Goal: Task Accomplishment & Management: Manage account settings

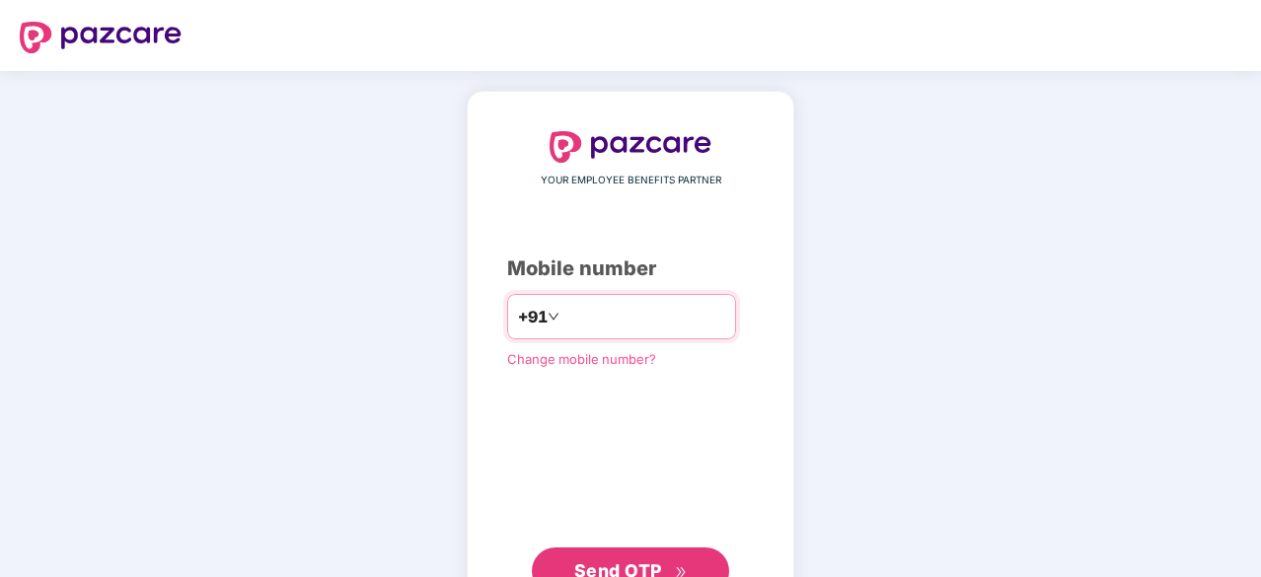
click at [639, 323] on input "number" at bounding box center [644, 317] width 162 height 32
type input "**********"
click at [634, 553] on button "Send OTP" at bounding box center [630, 569] width 197 height 47
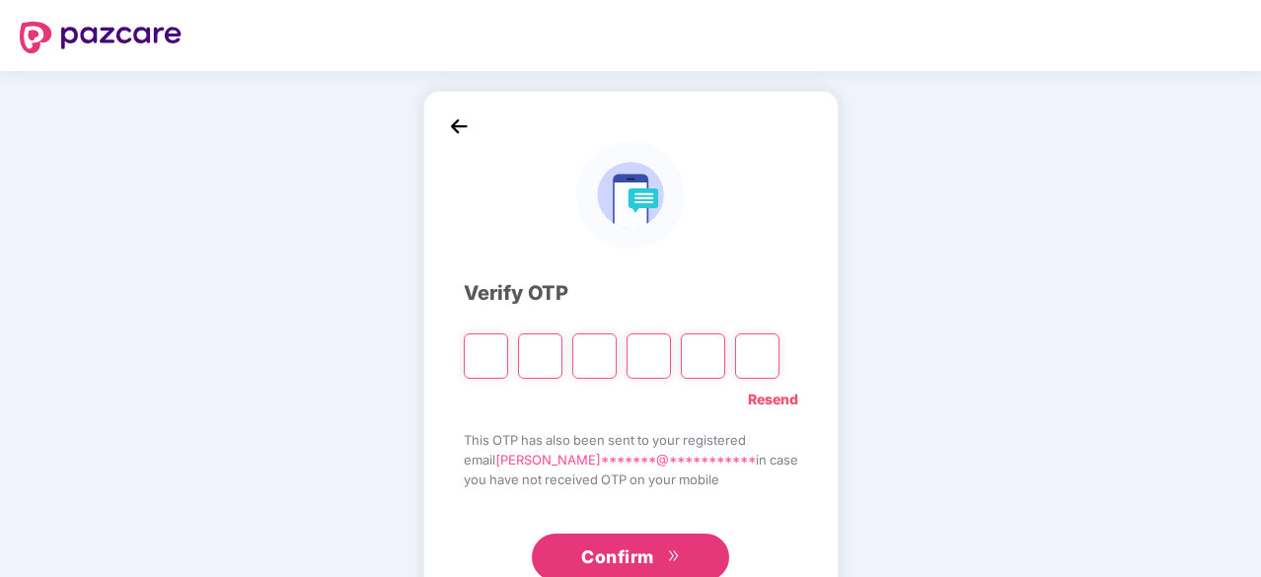
type input "*"
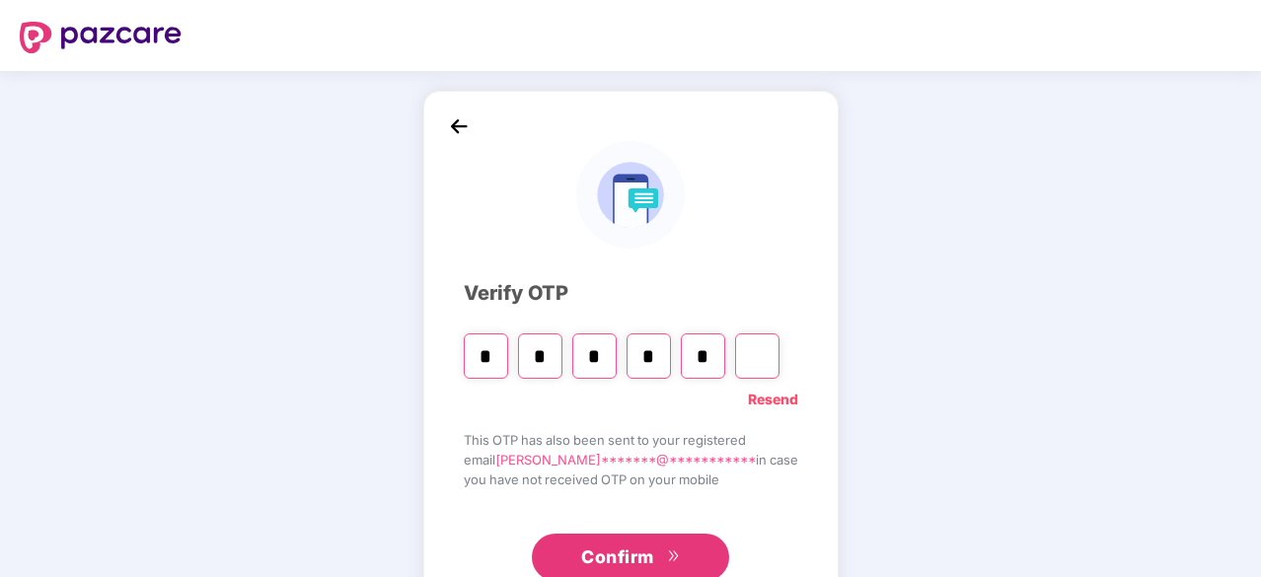
type input "*"
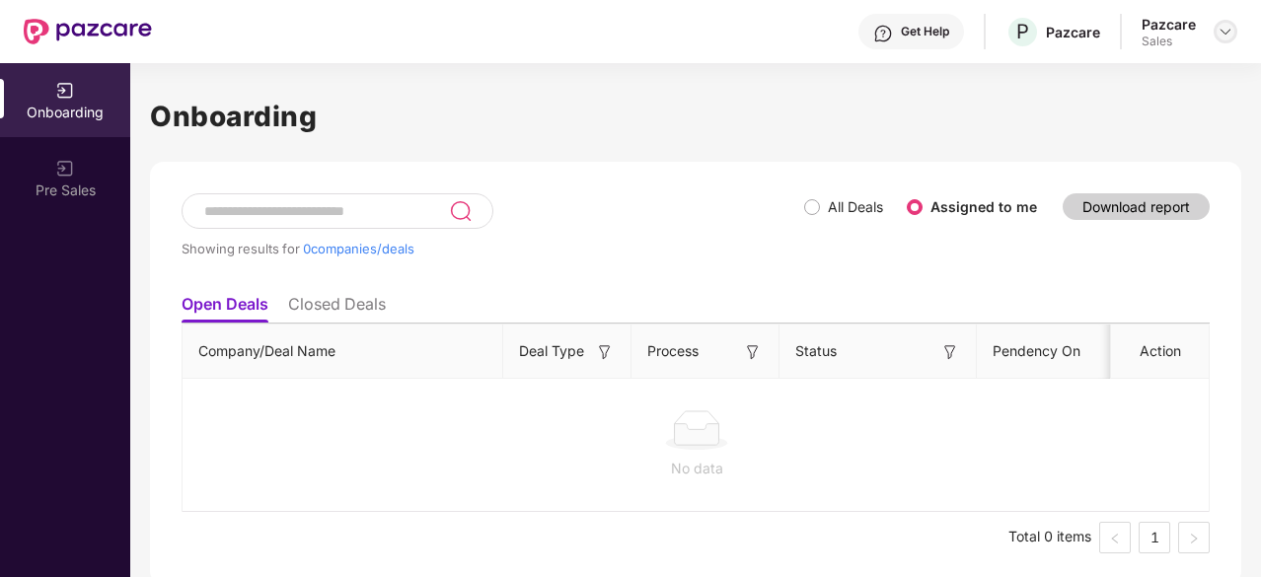
click at [1228, 35] on img at bounding box center [1225, 32] width 16 height 16
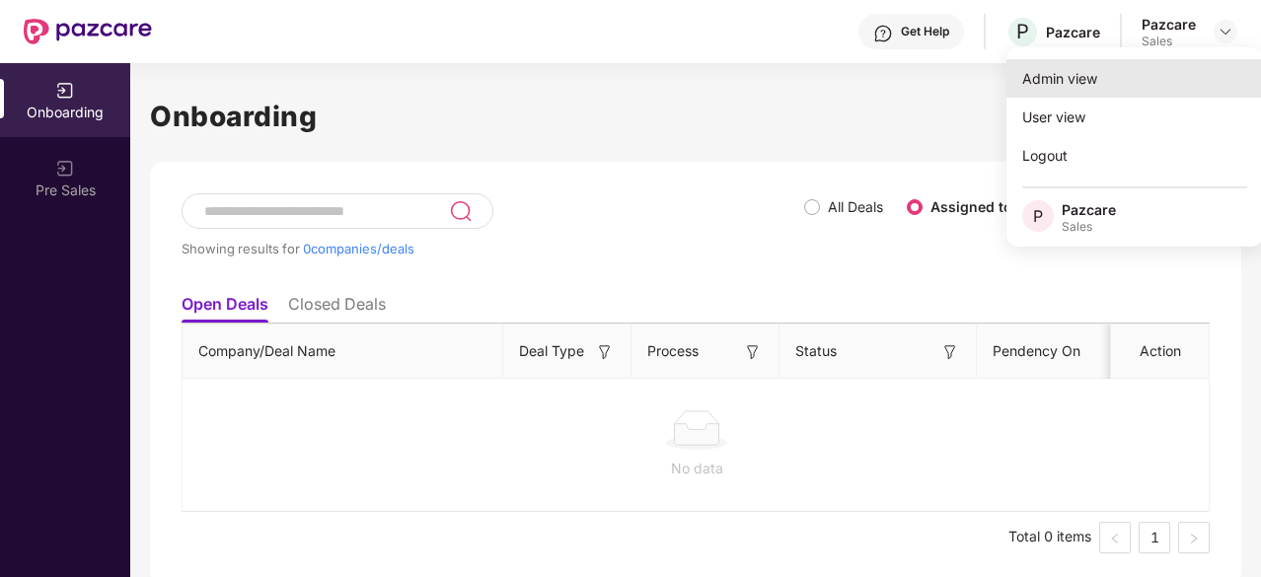
click at [1166, 97] on div "Admin view" at bounding box center [1134, 78] width 256 height 38
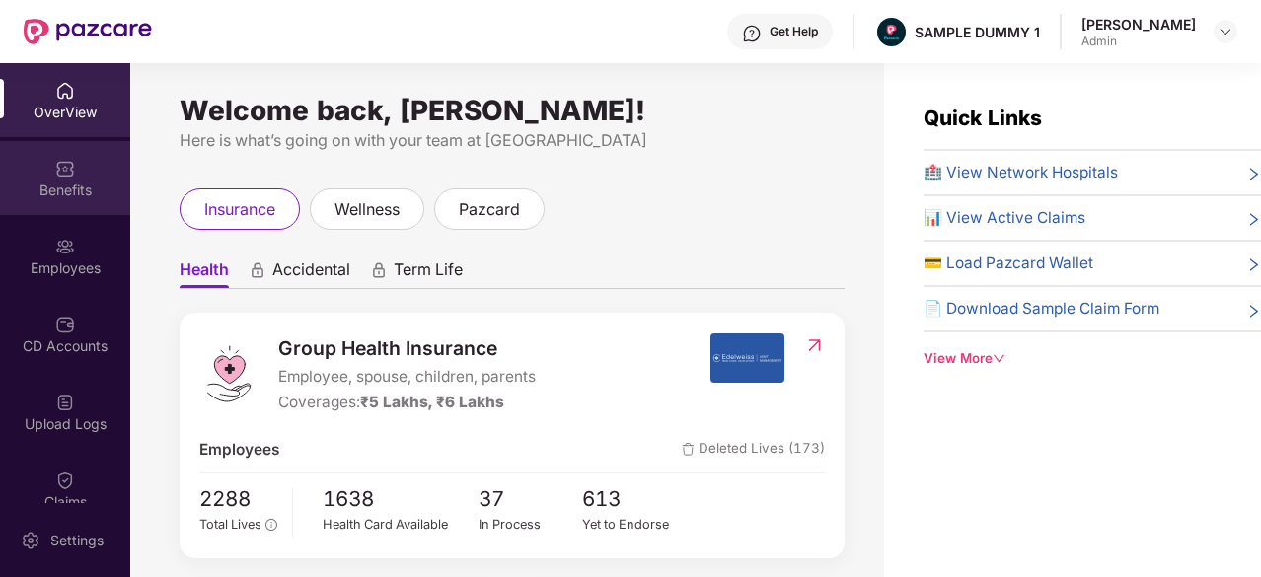
click at [67, 194] on div "Benefits" at bounding box center [65, 191] width 130 height 20
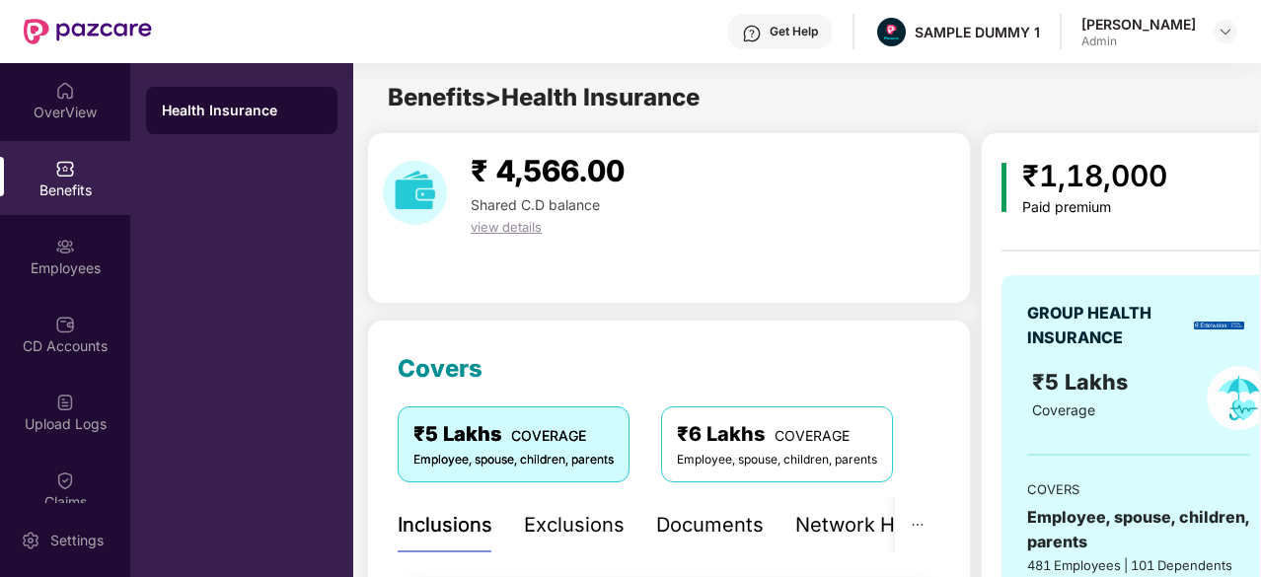
scroll to position [209, 0]
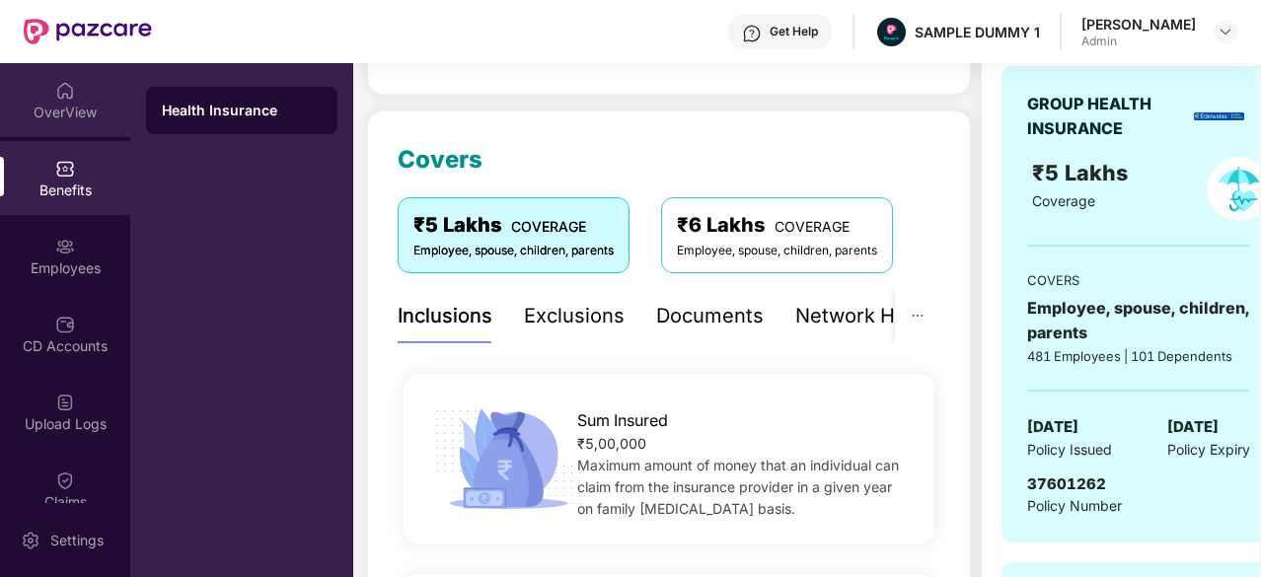
click at [112, 108] on div "OverView" at bounding box center [65, 113] width 130 height 20
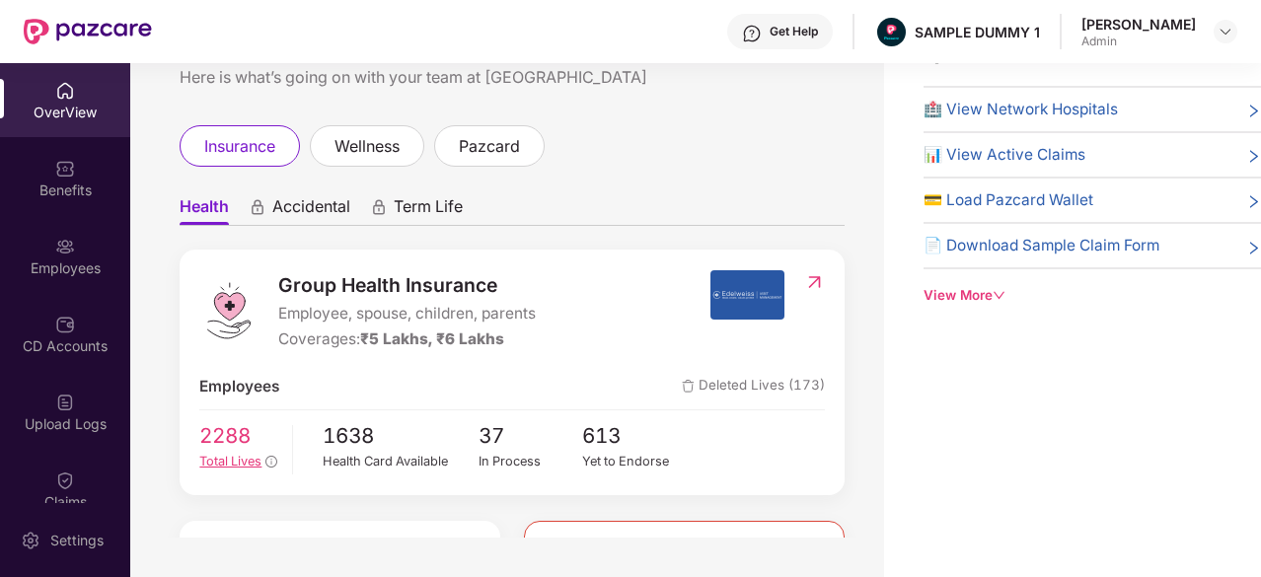
scroll to position [0, 0]
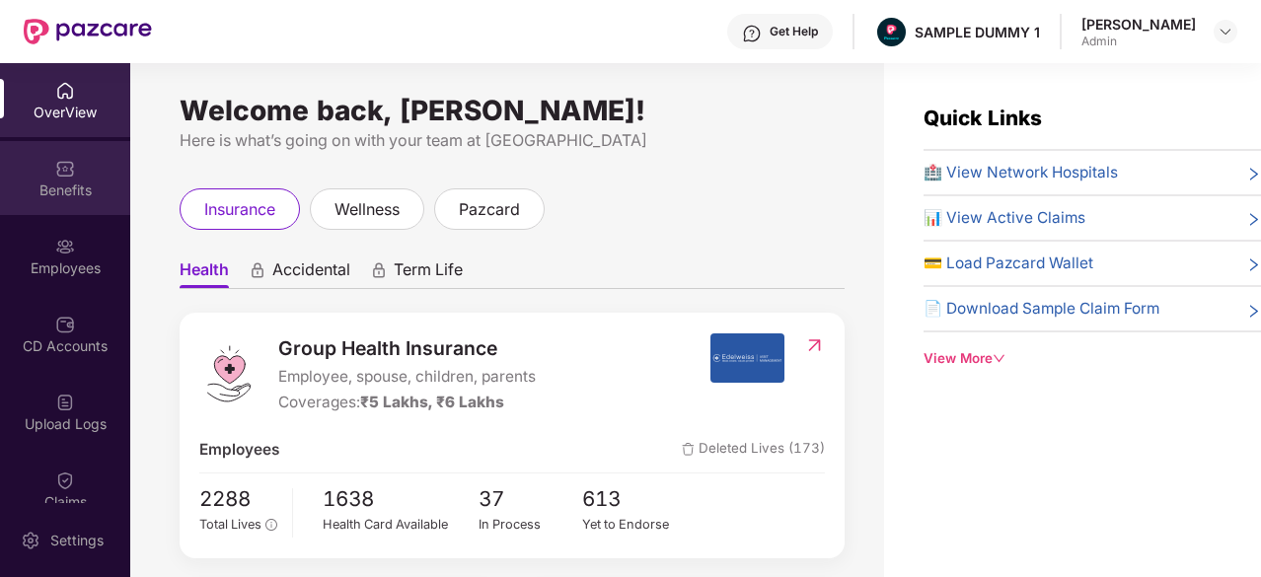
click at [69, 179] on div "Benefits" at bounding box center [65, 178] width 130 height 74
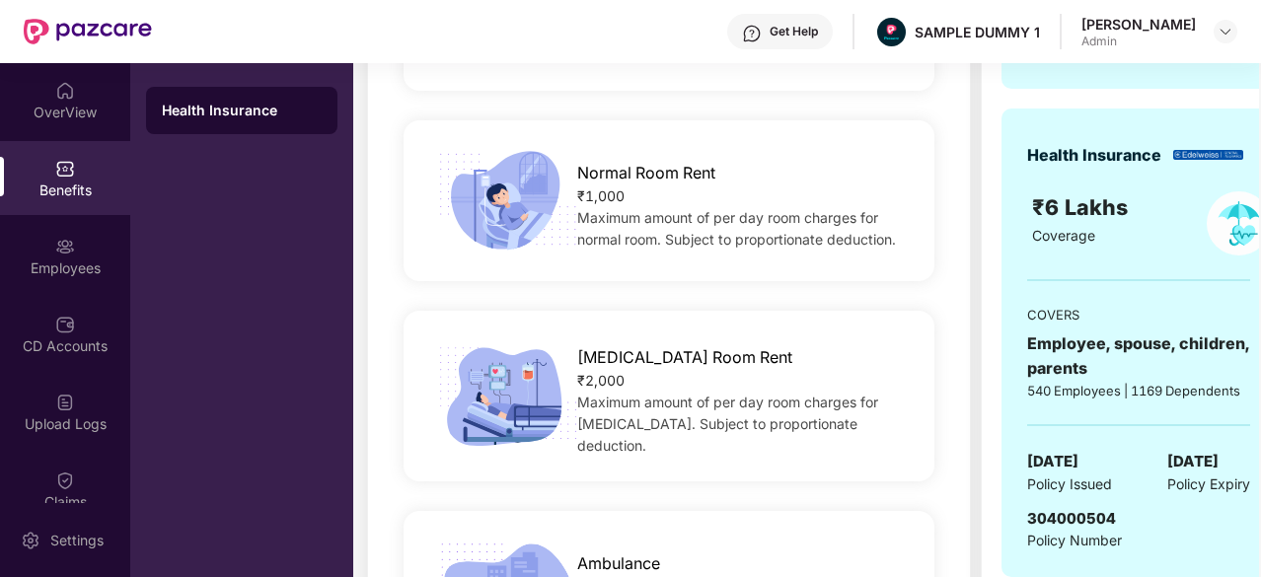
scroll to position [430, 0]
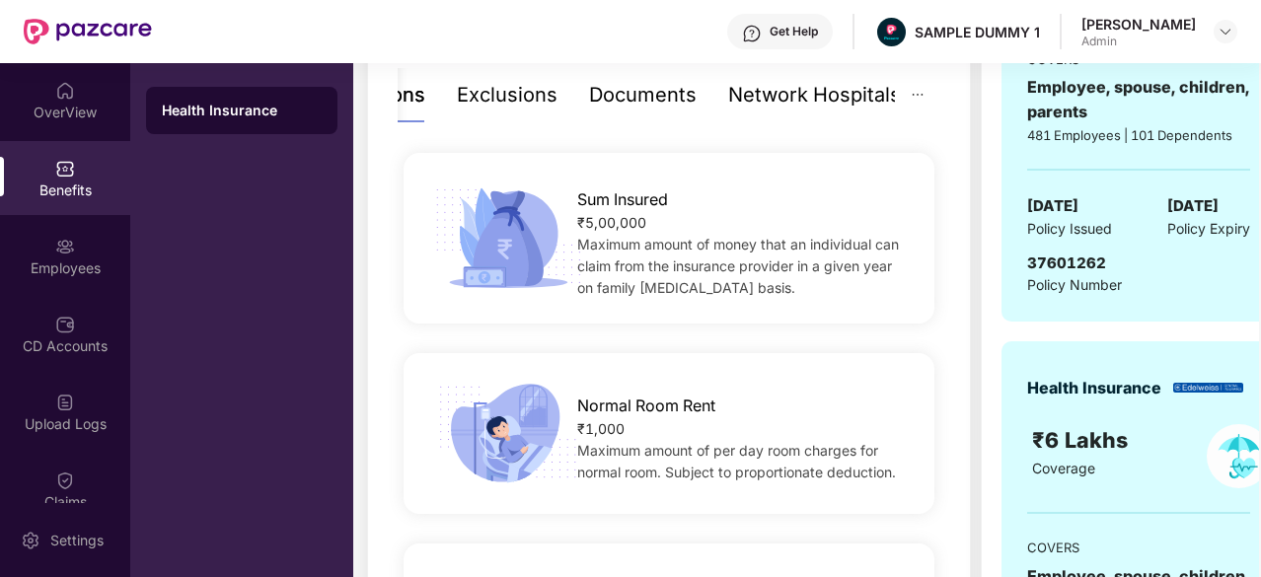
click at [499, 106] on div "Exclusions" at bounding box center [507, 95] width 101 height 31
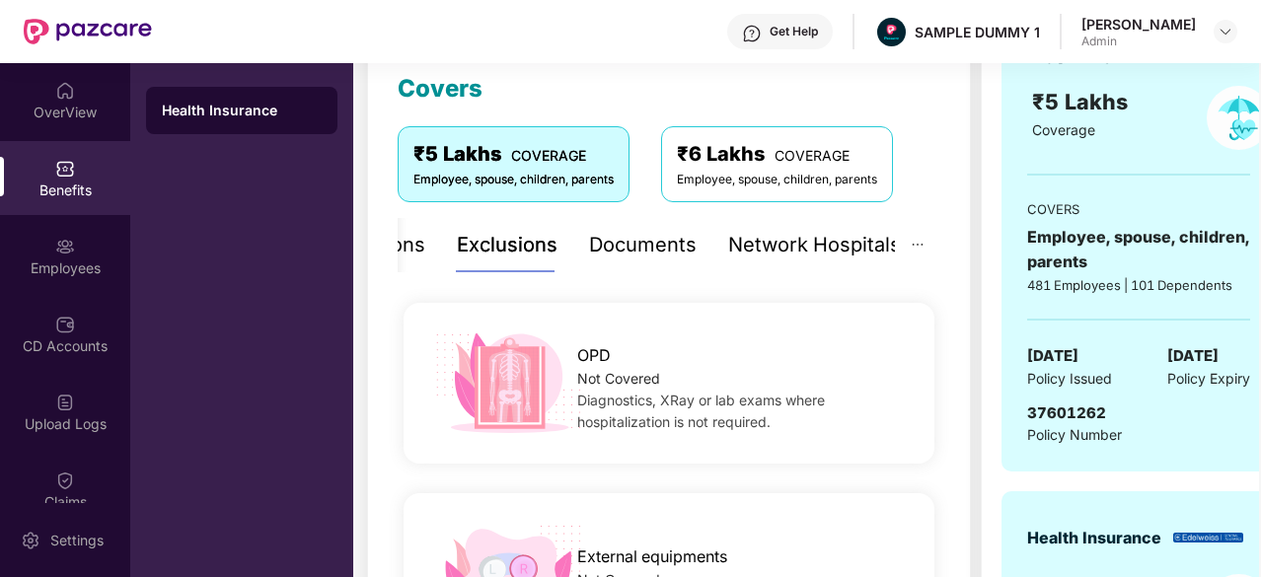
scroll to position [272, 0]
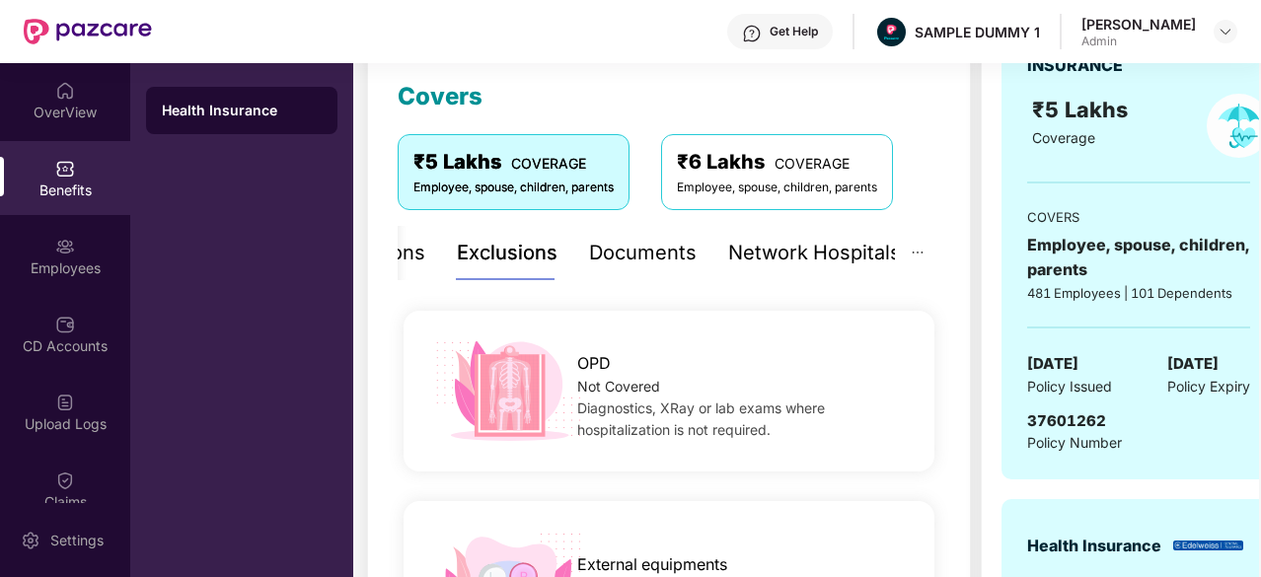
click at [645, 256] on div "Documents" at bounding box center [643, 253] width 108 height 31
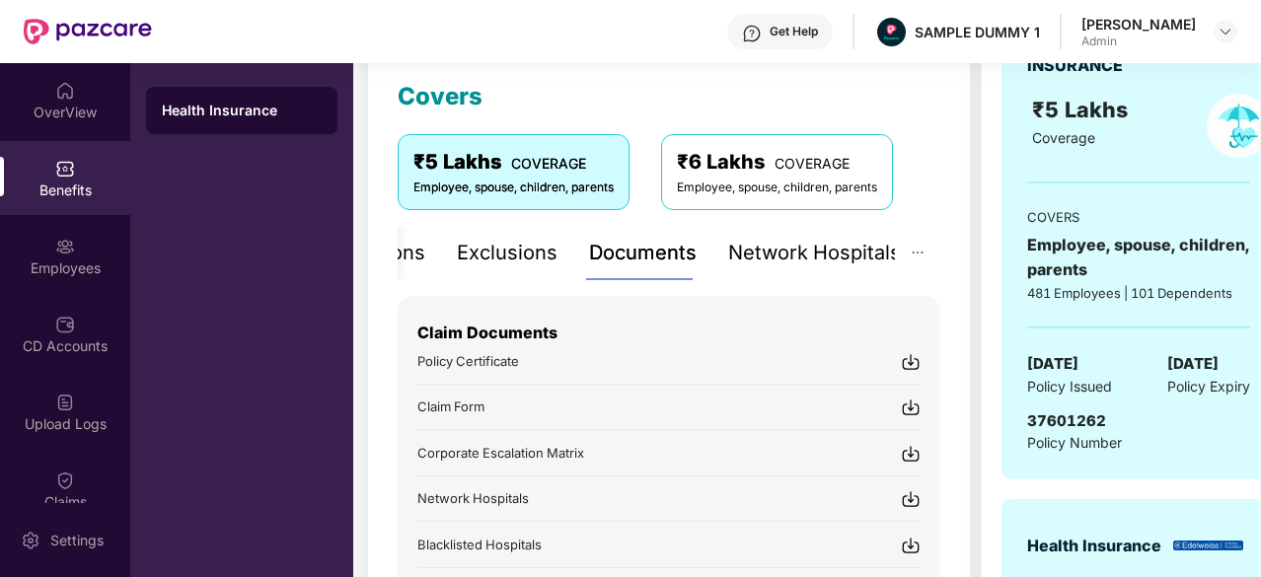
scroll to position [352, 0]
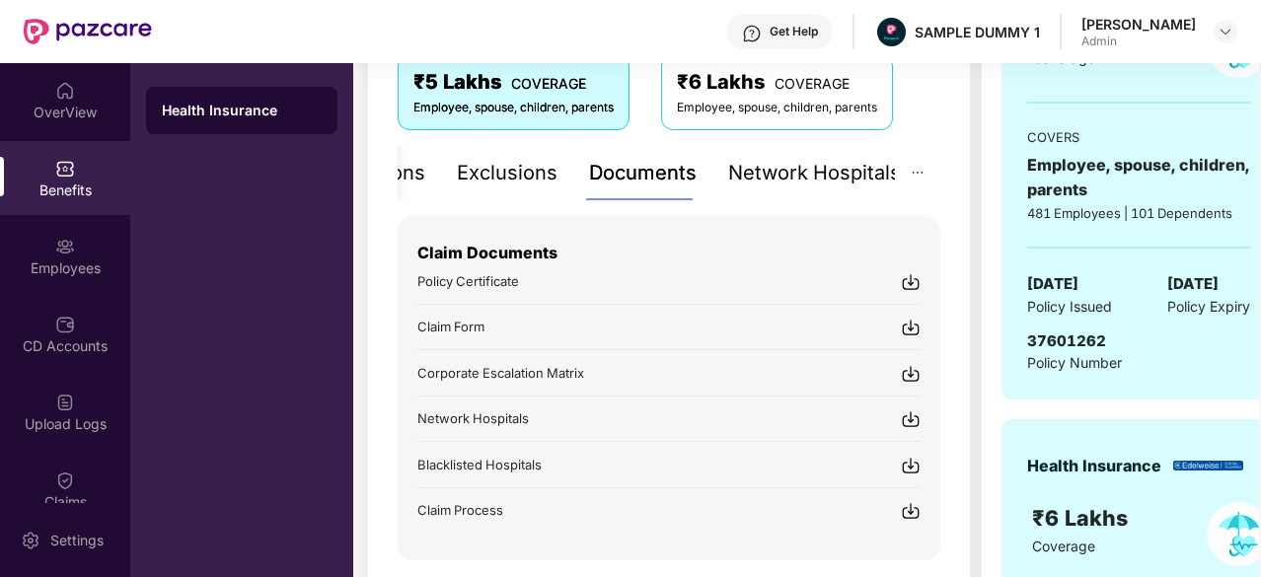
click at [802, 167] on div "Network Hospitals" at bounding box center [814, 173] width 173 height 31
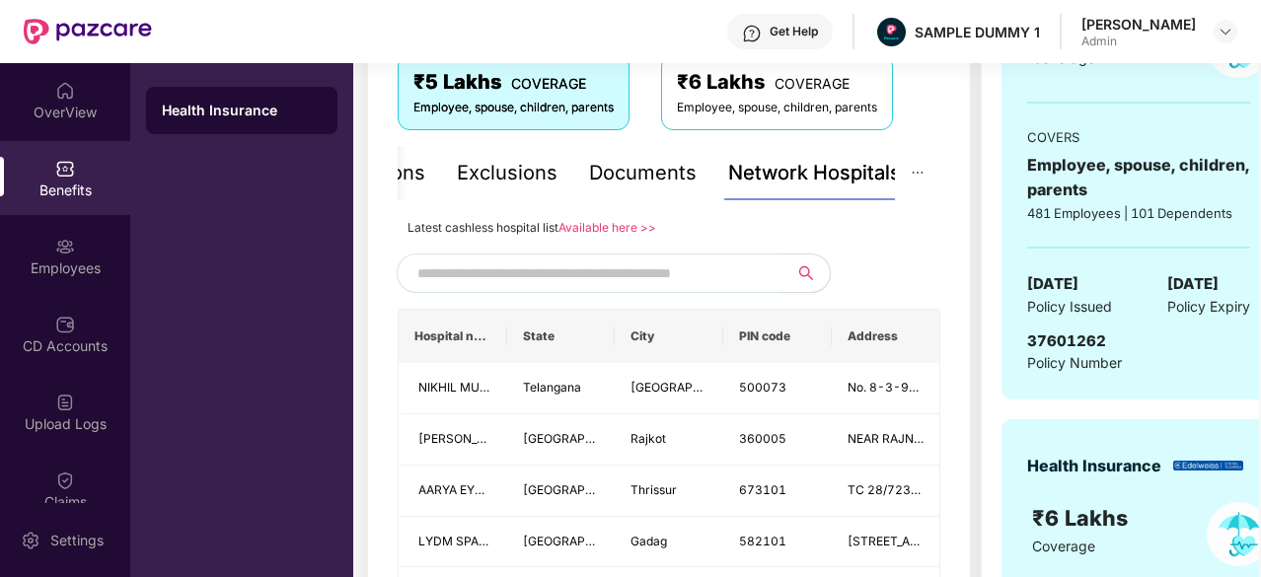
click at [613, 270] on input "text" at bounding box center [585, 273] width 337 height 30
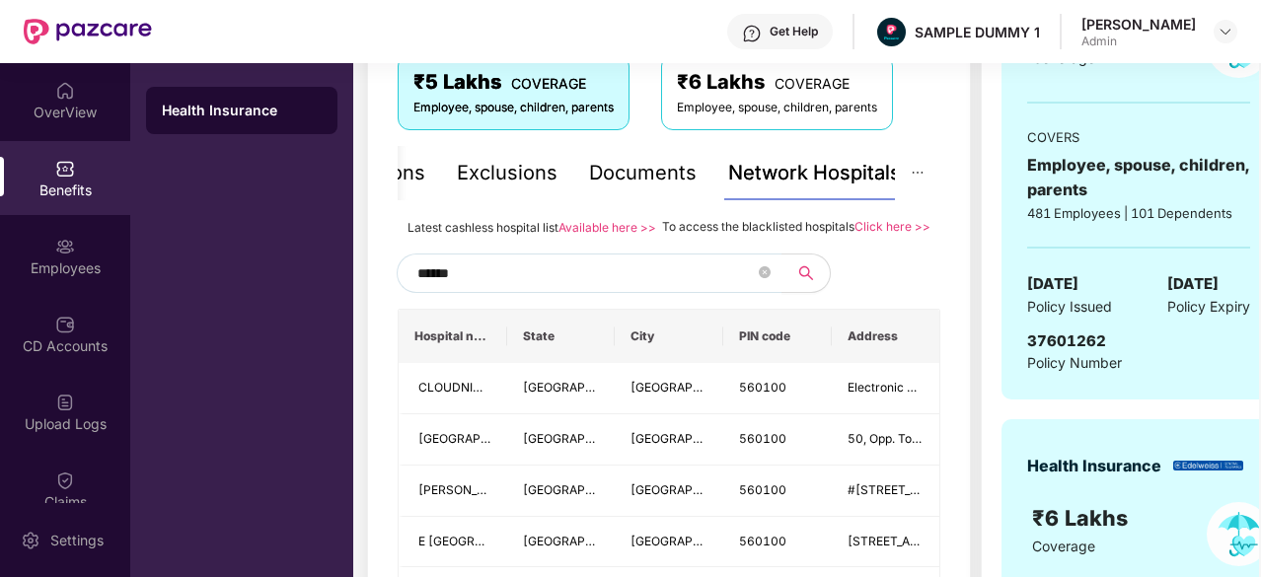
type input "******"
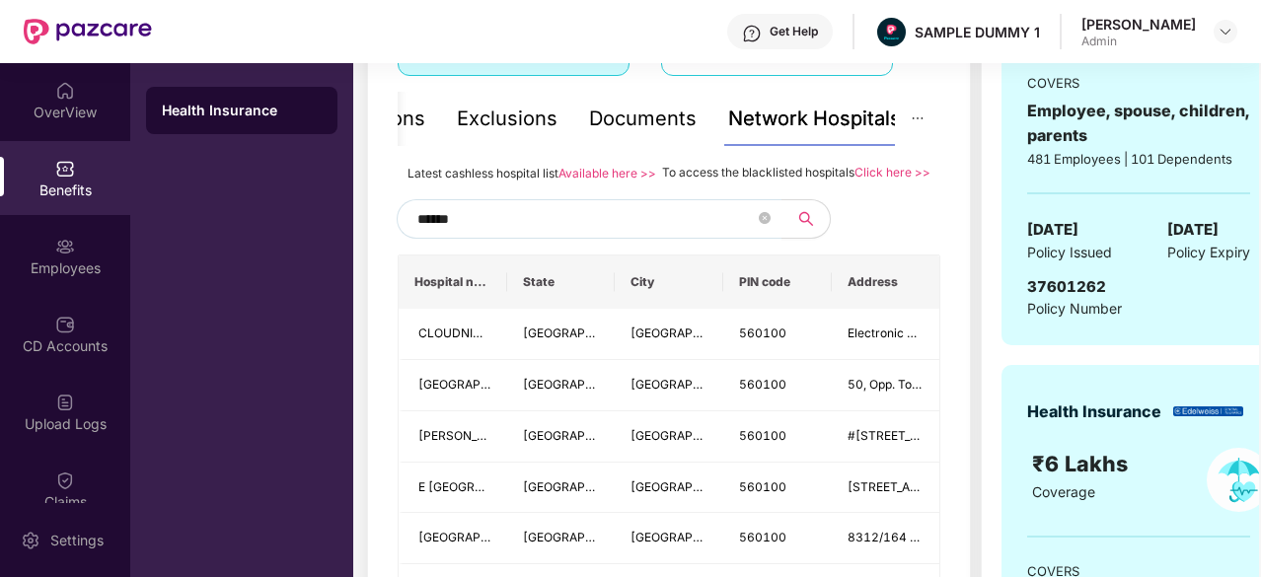
scroll to position [405, 0]
click at [759, 225] on icon "close-circle" at bounding box center [765, 219] width 12 height 12
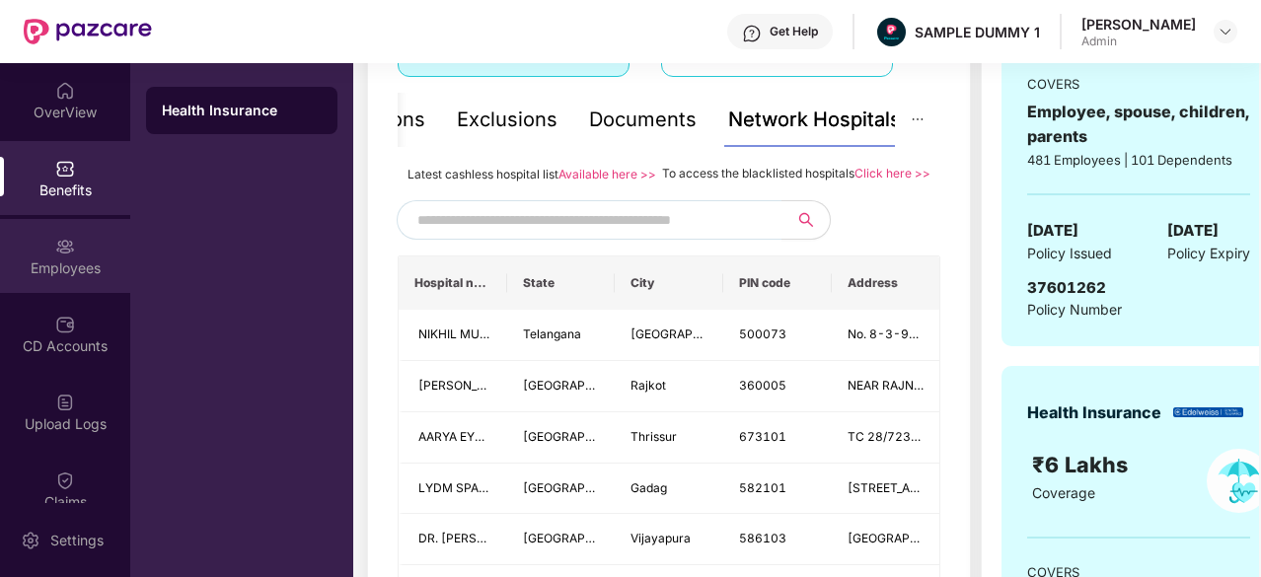
click at [65, 265] on div "Employees" at bounding box center [65, 268] width 130 height 20
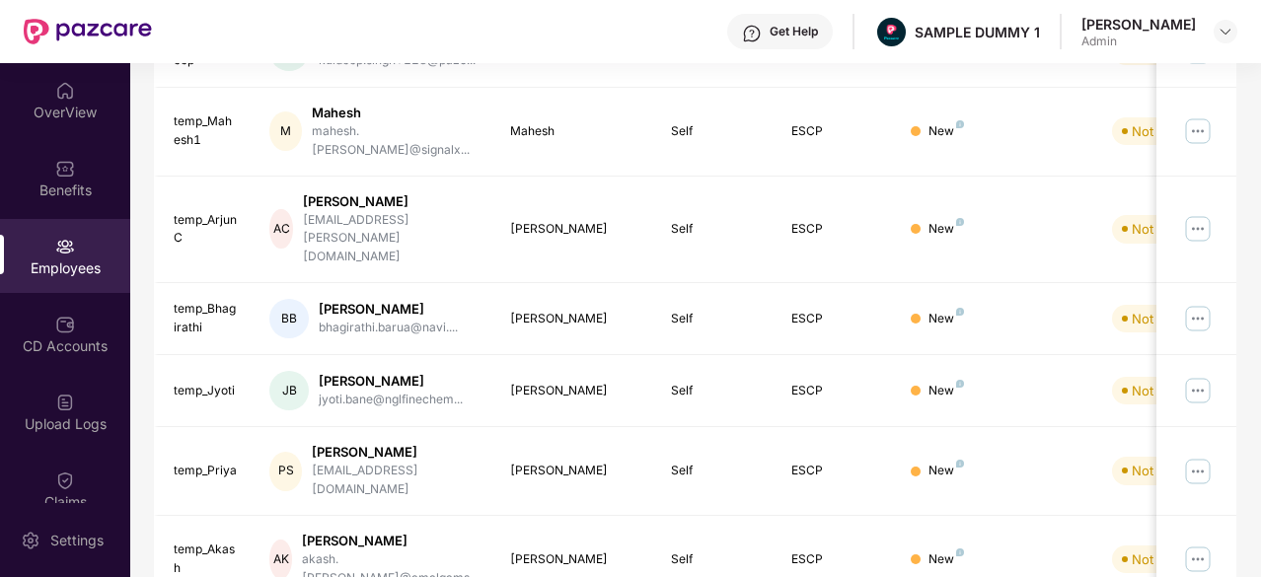
scroll to position [0, 0]
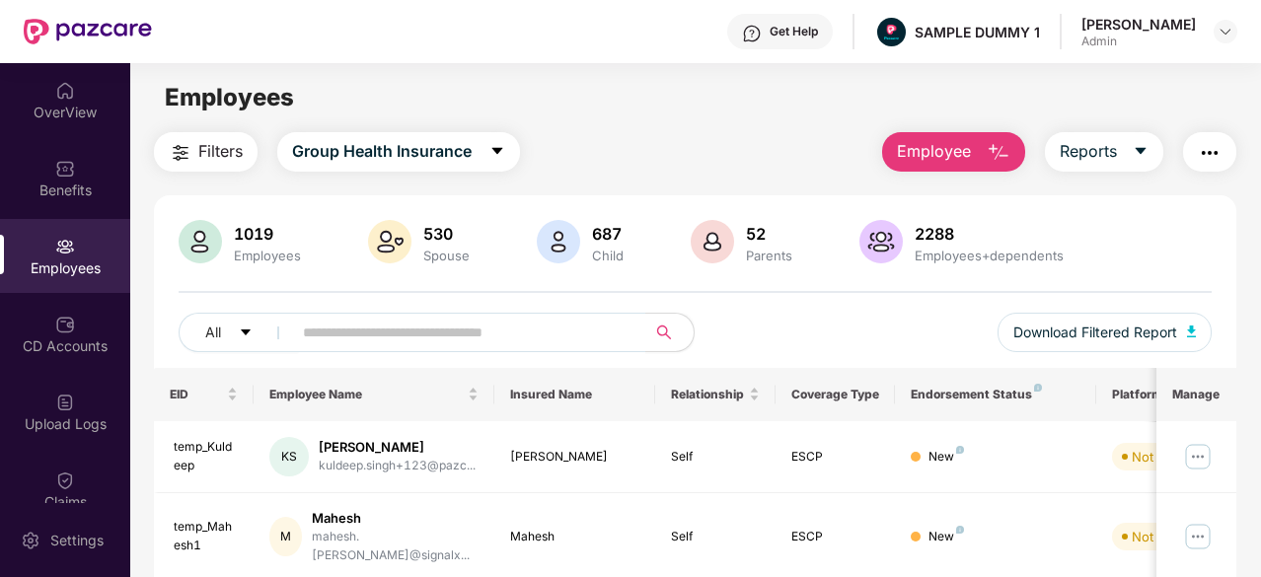
click at [969, 167] on button "Employee" at bounding box center [953, 151] width 143 height 39
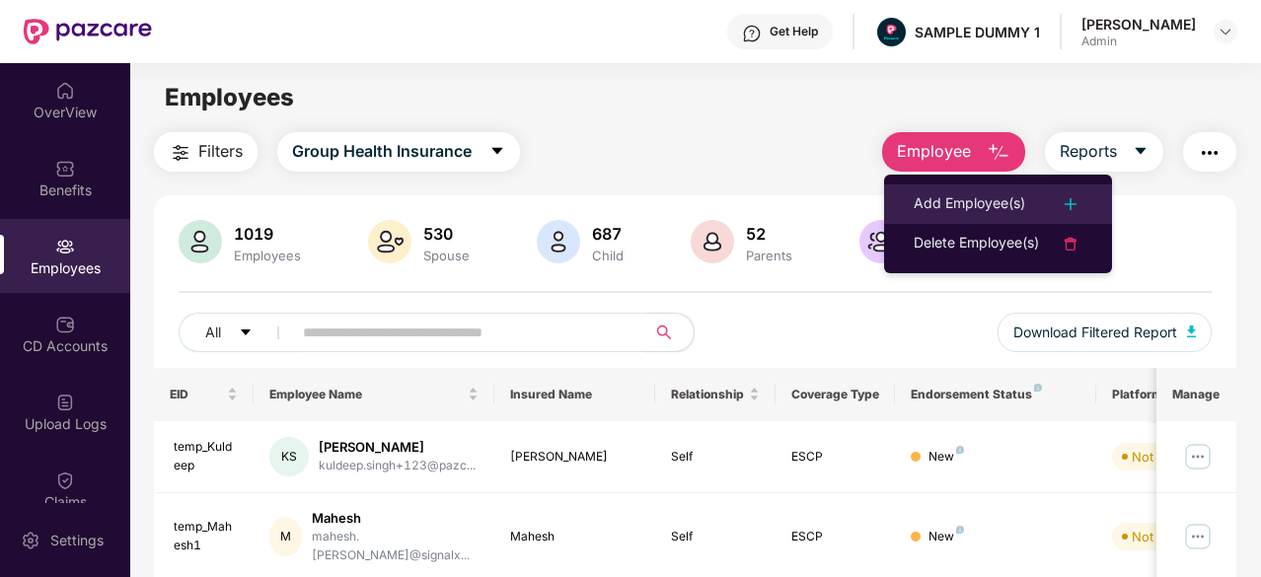
click at [967, 185] on li "Add Employee(s)" at bounding box center [998, 203] width 228 height 39
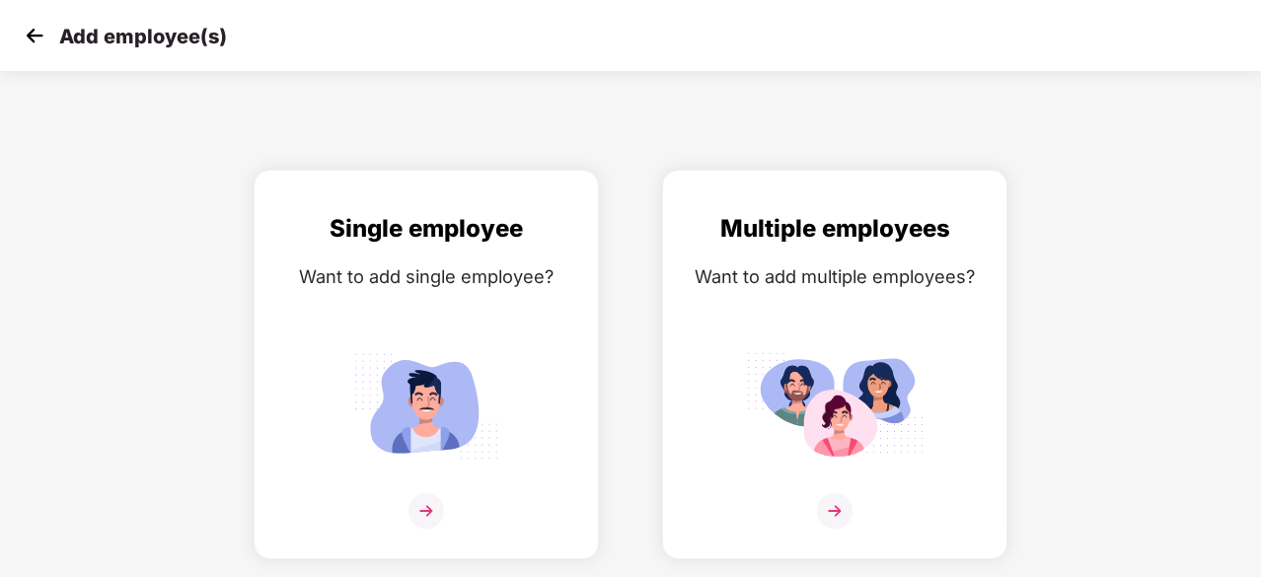
click at [22, 35] on img at bounding box center [35, 36] width 30 height 30
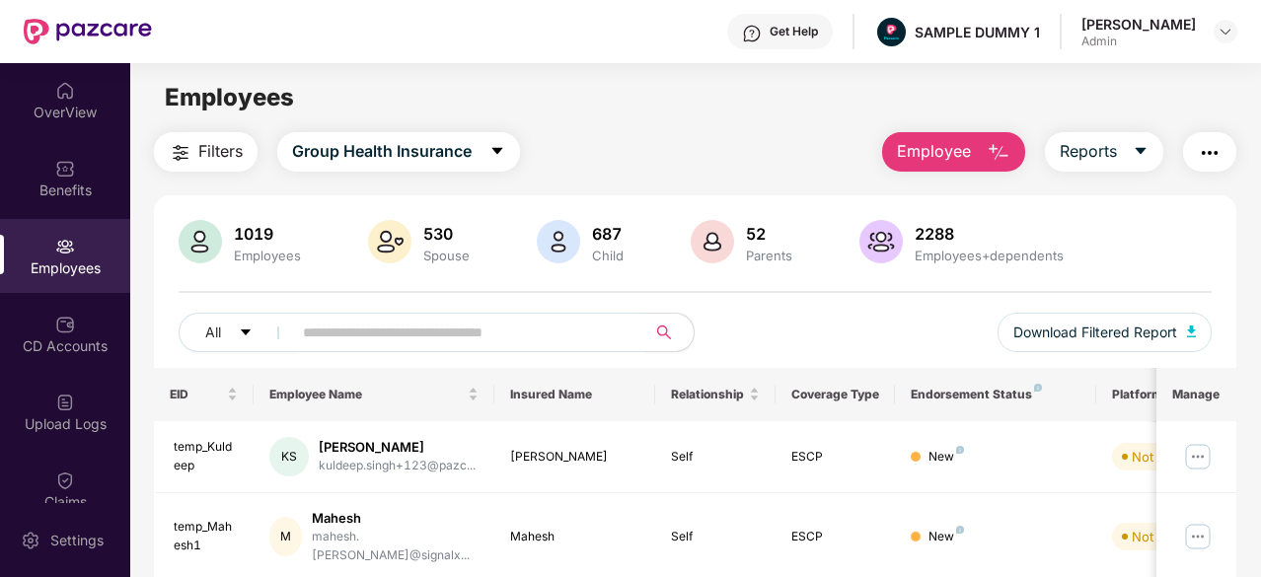
scroll to position [71, 0]
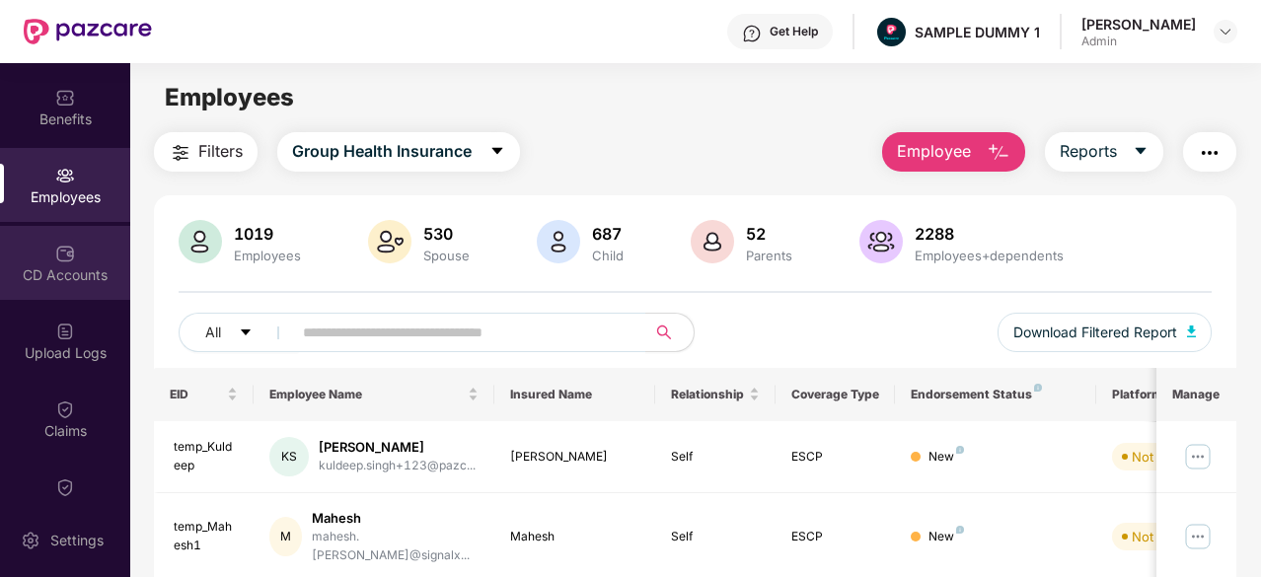
click at [65, 252] on img at bounding box center [65, 254] width 20 height 20
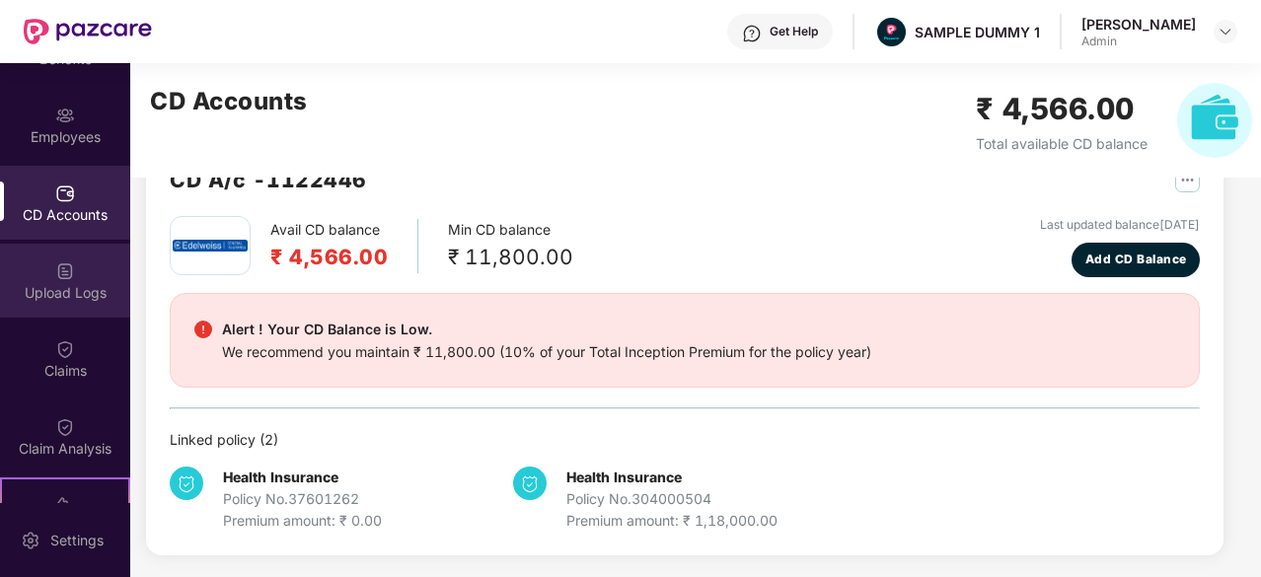
scroll to position [0, 0]
